Goal: Transaction & Acquisition: Purchase product/service

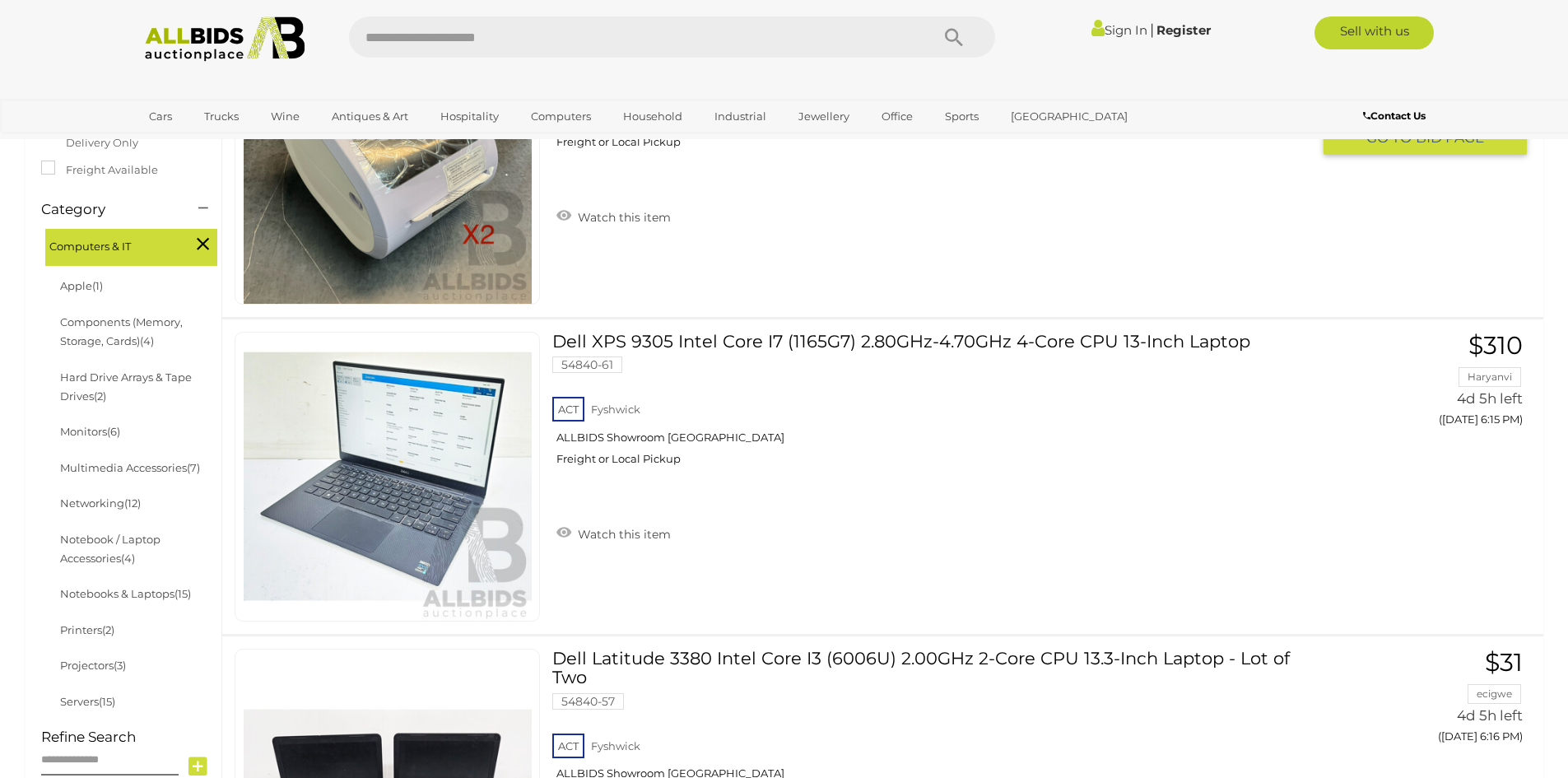
scroll to position [411, 0]
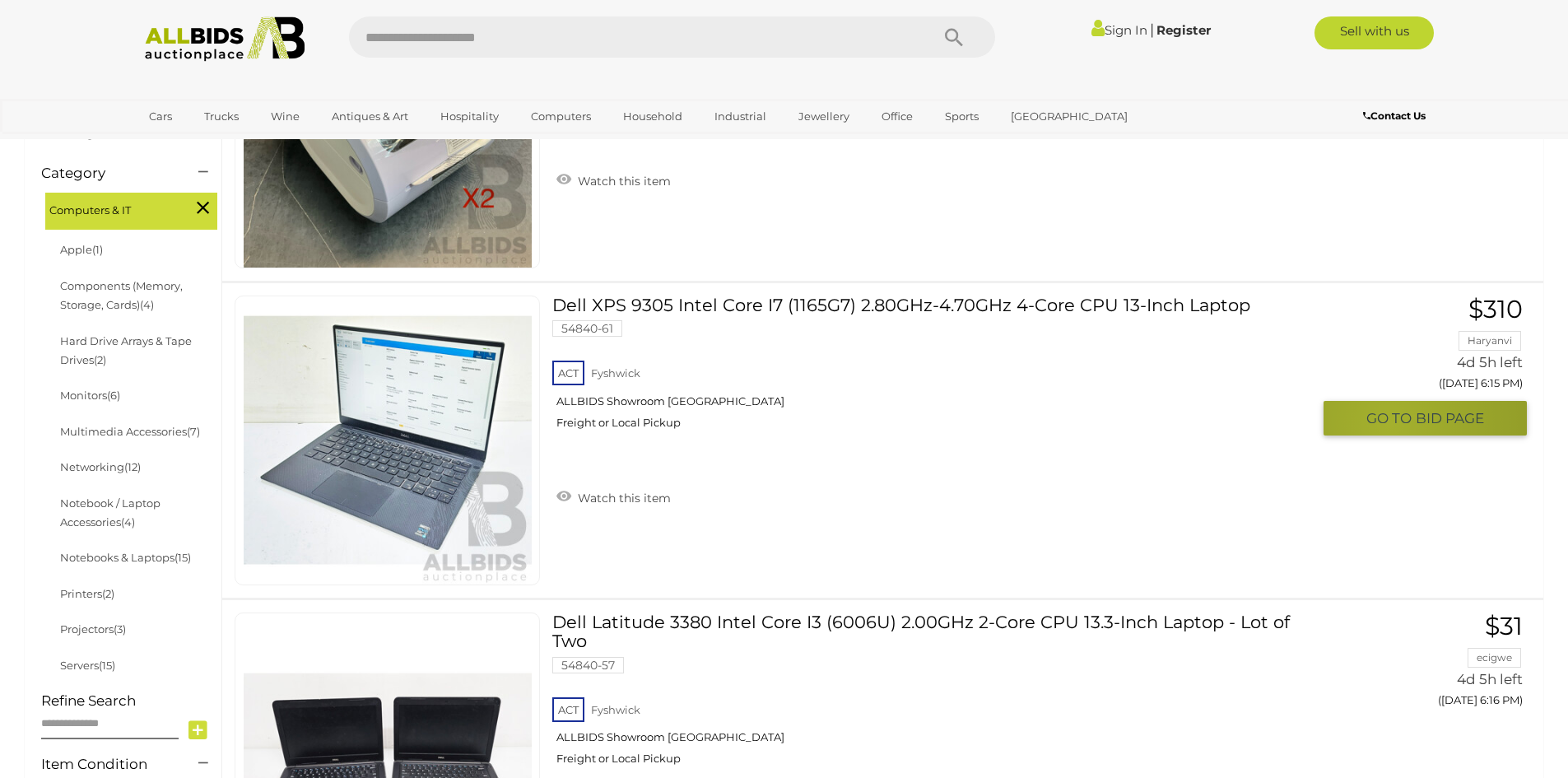
click at [1389, 424] on span "GO TO" at bounding box center [1391, 419] width 49 height 19
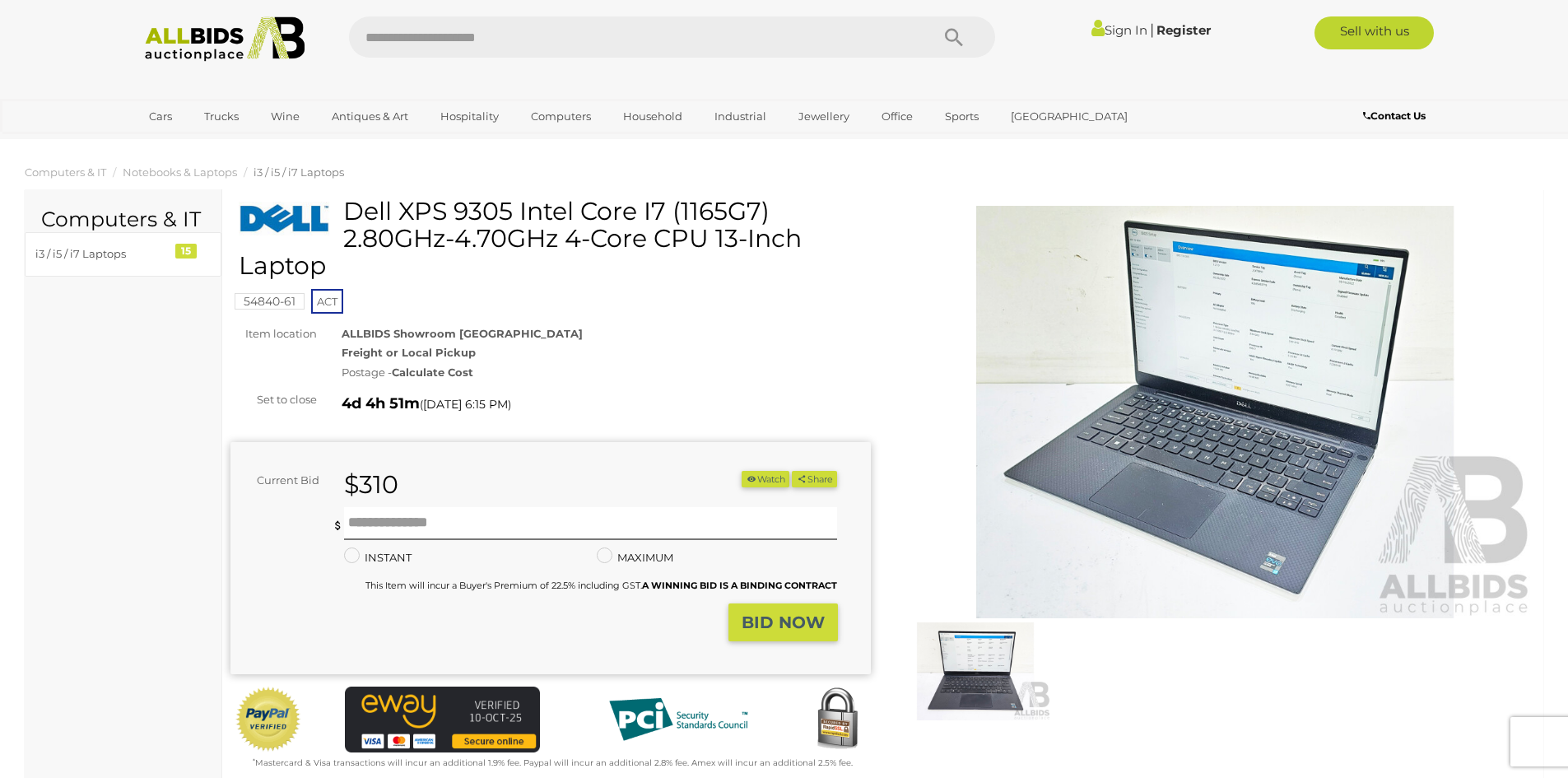
drag, startPoint x: 461, startPoint y: 241, endPoint x: 813, endPoint y: 251, distance: 352.1
click at [813, 251] on h1 "Dell XPS 9305 Intel Core I7 (1165G7) 2.80GHz-4.70GHz 4-Core CPU 13-Inch Laptop" at bounding box center [553, 239] width 628 height 82
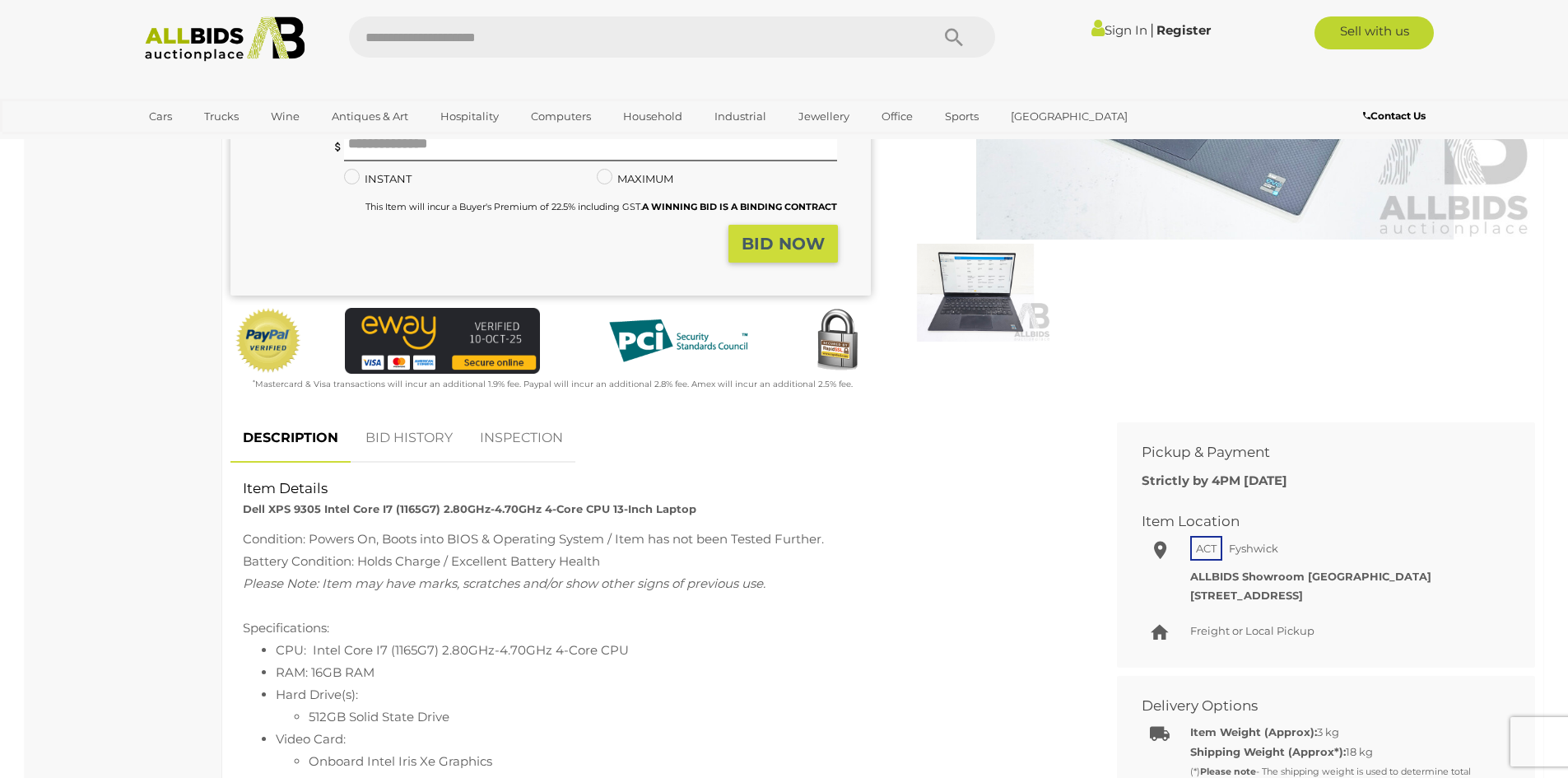
scroll to position [247, 0]
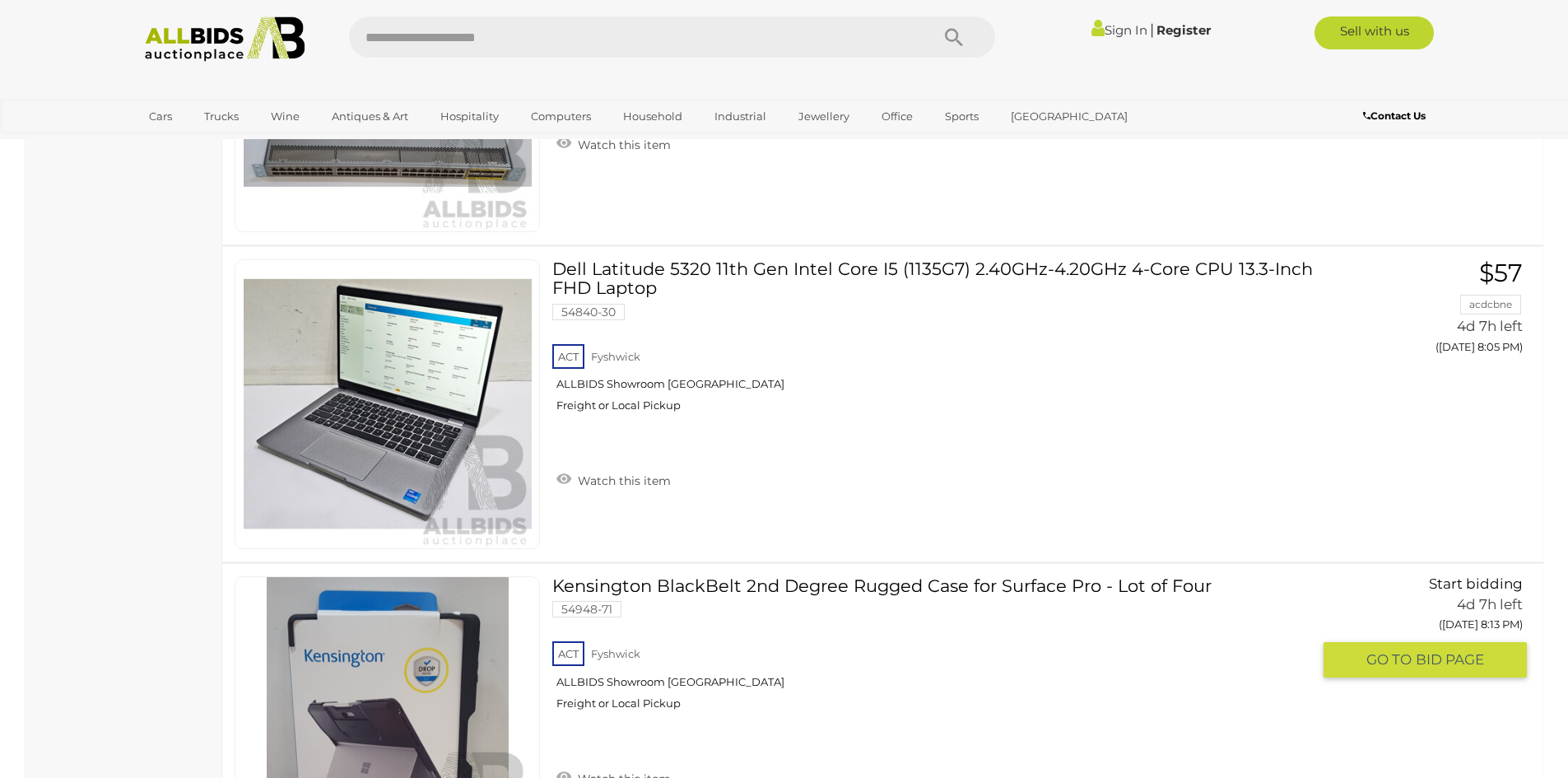
scroll to position [15835, 0]
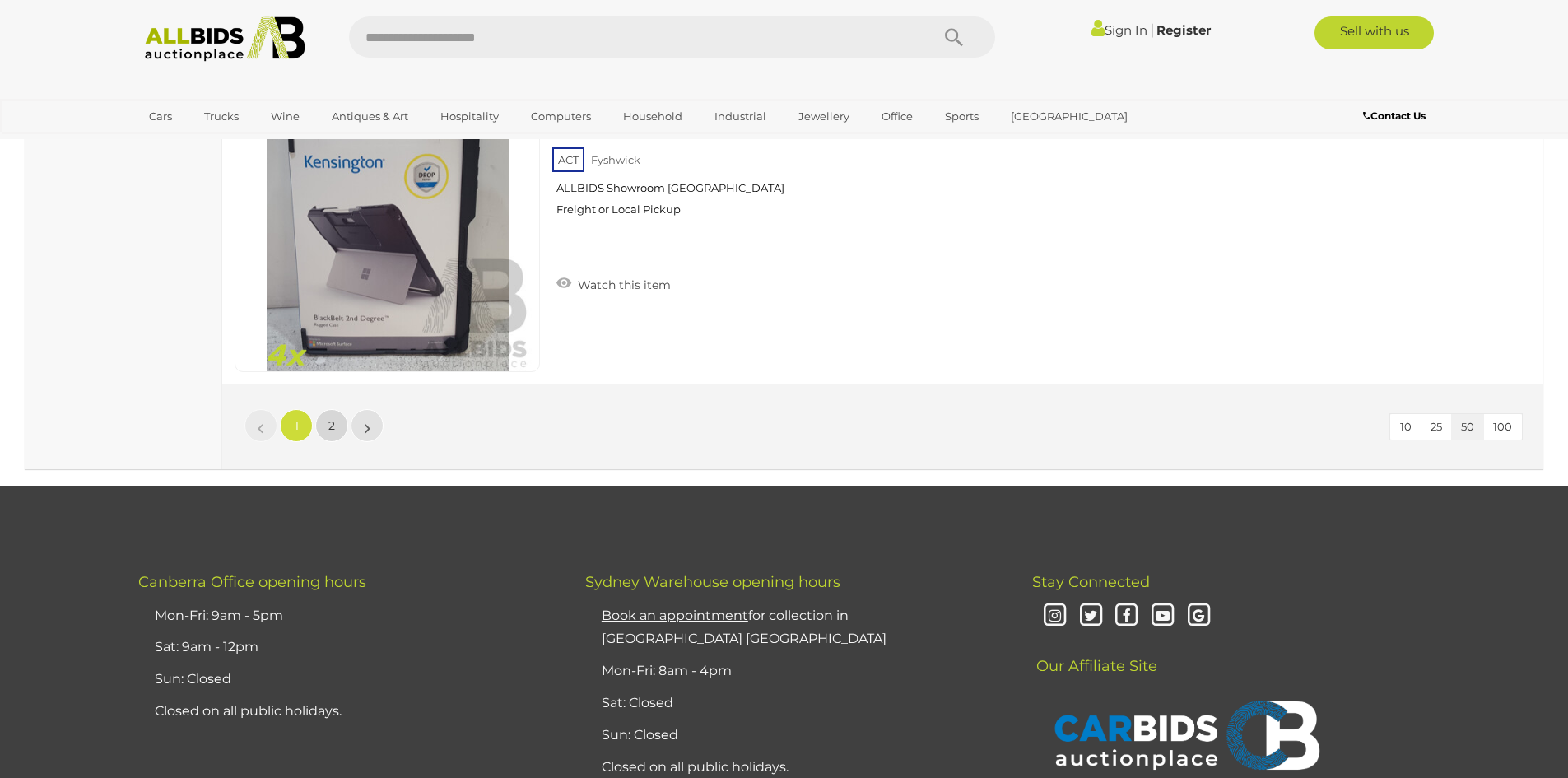
click at [339, 422] on link "2" at bounding box center [331, 426] width 33 height 33
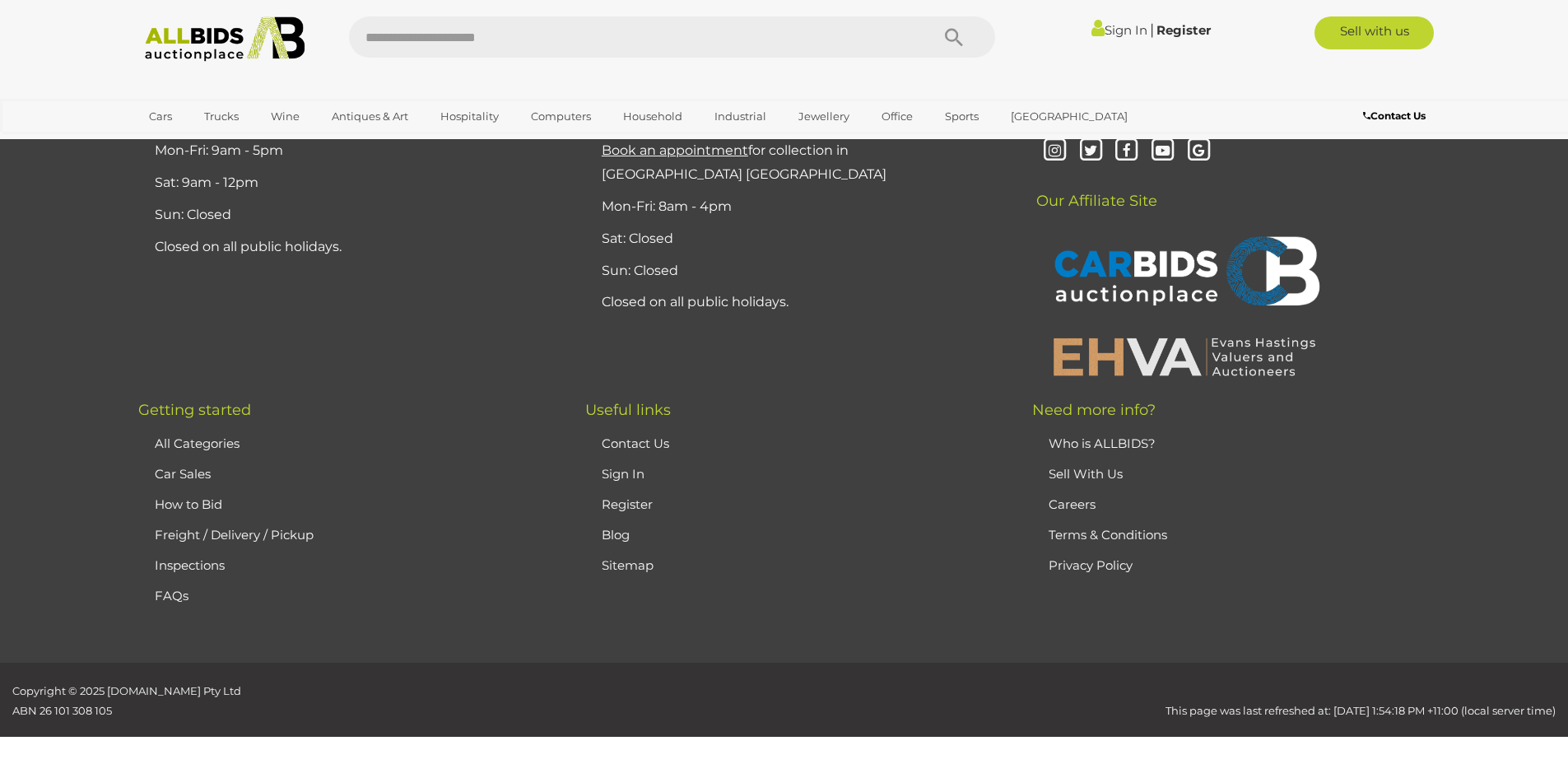
scroll to position [211, 0]
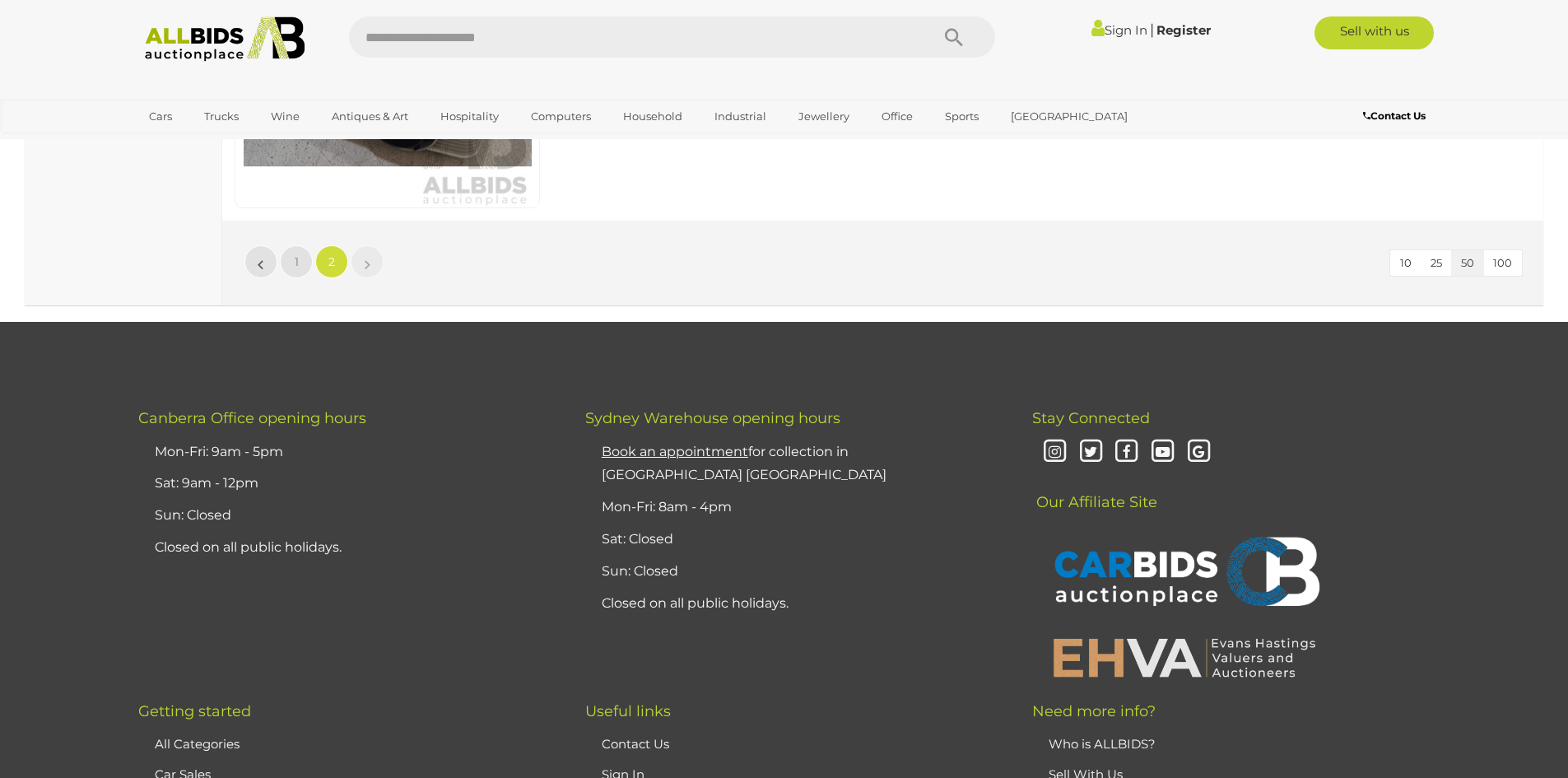
scroll to position [7042, 0]
